Goal: Manage account settings

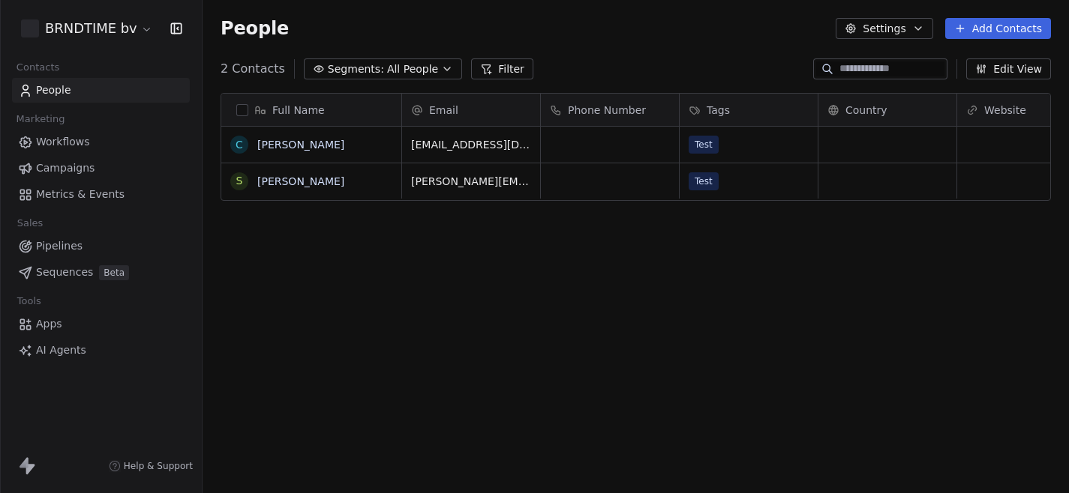
scroll to position [434, 866]
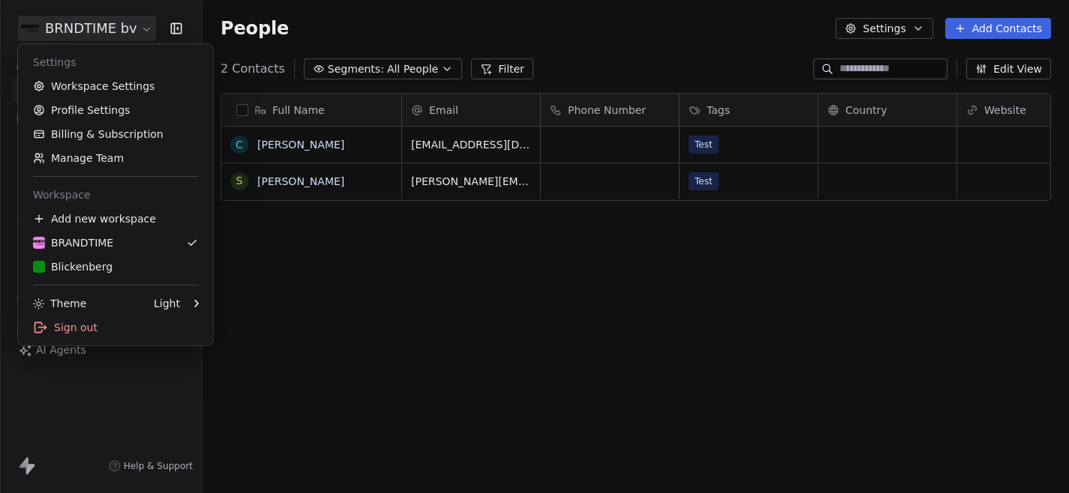
click at [118, 21] on html "BRNDTIME bv Contacts People Marketing Workflows Campaigns Metrics & Events Sale…" at bounding box center [534, 246] width 1069 height 493
click at [104, 134] on link "Billing & Subscription" at bounding box center [115, 134] width 183 height 24
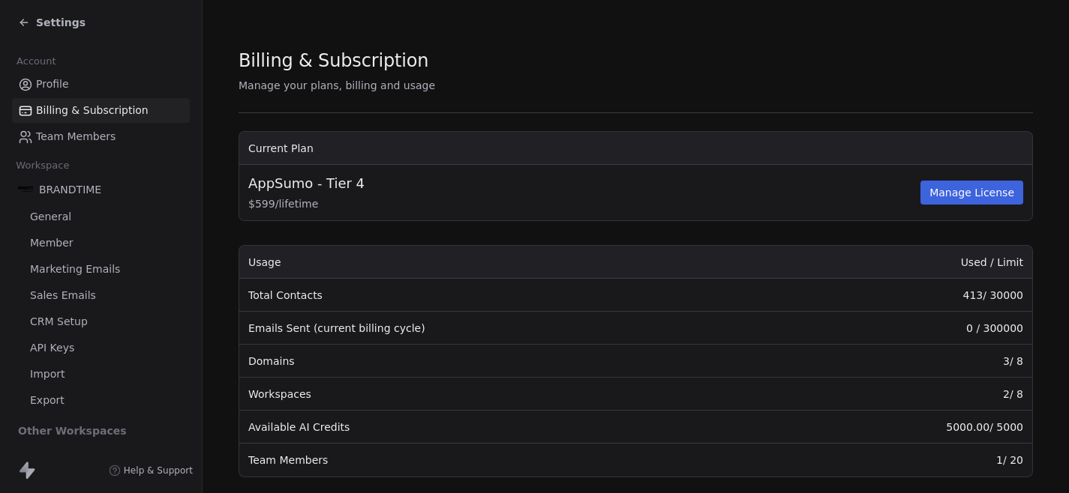
click at [51, 26] on span "Settings" at bounding box center [60, 22] width 49 height 15
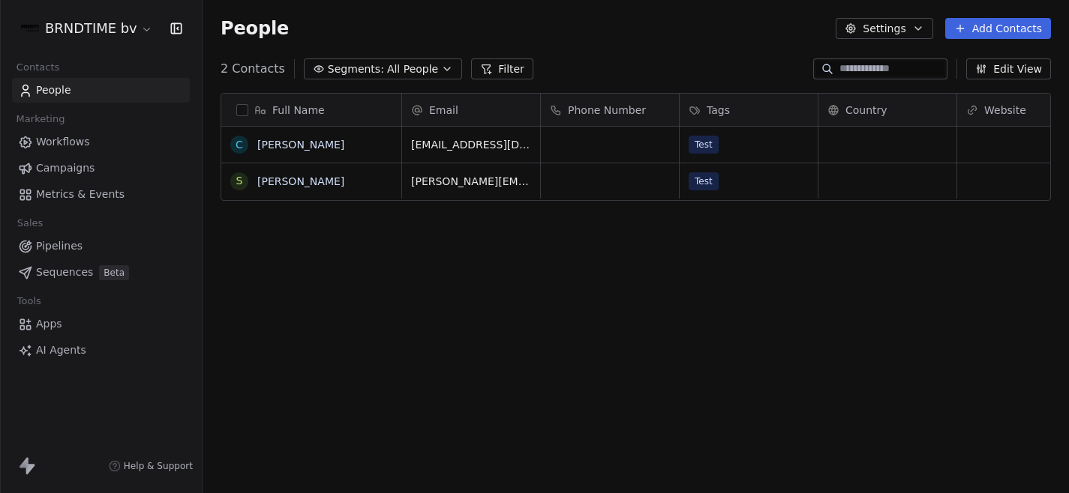
scroll to position [434, 866]
click at [79, 25] on html "BRNDTIME bv Contacts People Marketing Workflows Campaigns Metrics & Events Sale…" at bounding box center [534, 246] width 1069 height 493
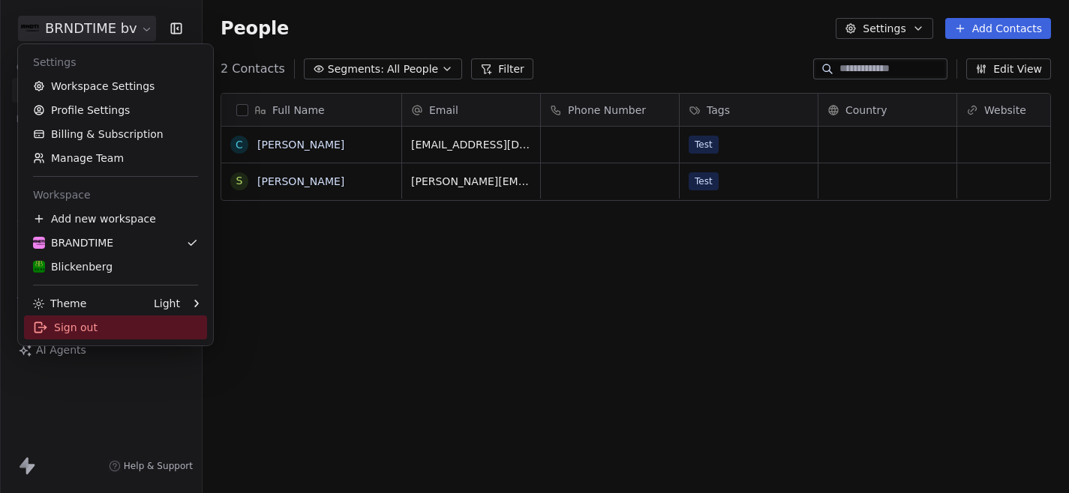
click at [89, 319] on div "Sign out" at bounding box center [115, 328] width 183 height 24
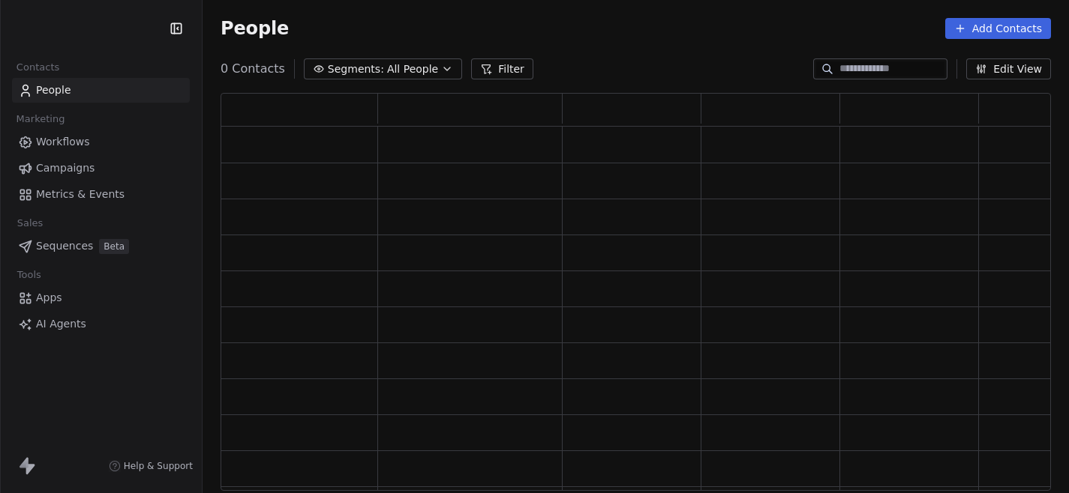
scroll to position [398, 830]
